Goal: Transaction & Acquisition: Subscribe to service/newsletter

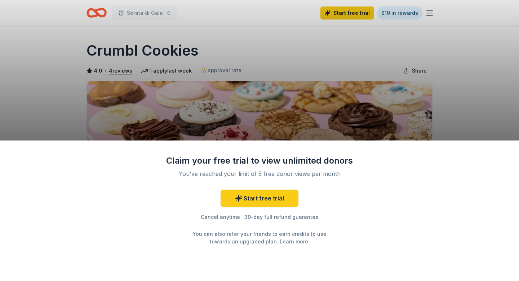
click at [418, 63] on div "Claim your free trial to view unlimited donors You've reached your limit of 5 f…" at bounding box center [259, 140] width 519 height 281
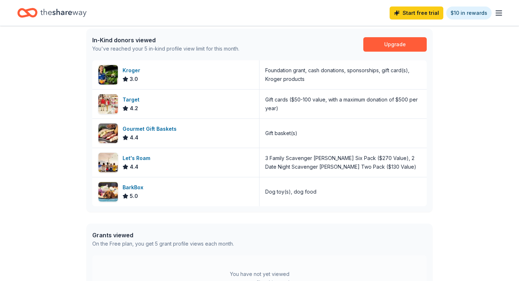
scroll to position [188, 0]
click at [392, 41] on link "Upgrade" at bounding box center [395, 44] width 63 height 14
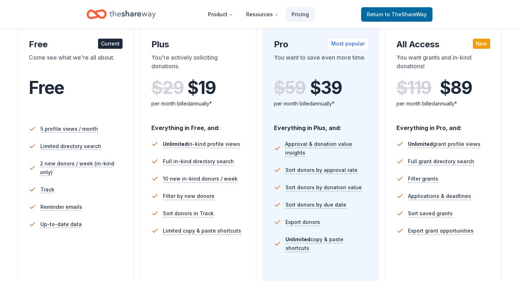
scroll to position [128, 0]
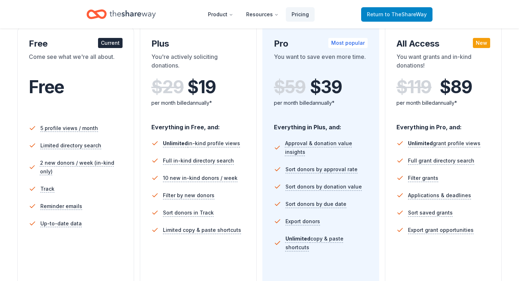
click at [380, 13] on span "Return to TheShareWay" at bounding box center [397, 14] width 60 height 9
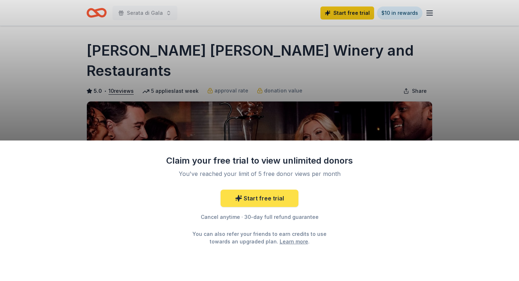
click at [277, 194] on link "Start free trial" at bounding box center [260, 197] width 78 height 17
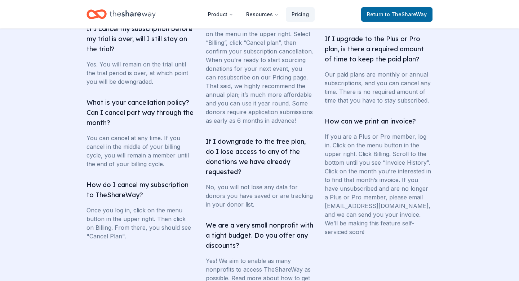
scroll to position [1334, 0]
